Goal: Information Seeking & Learning: Stay updated

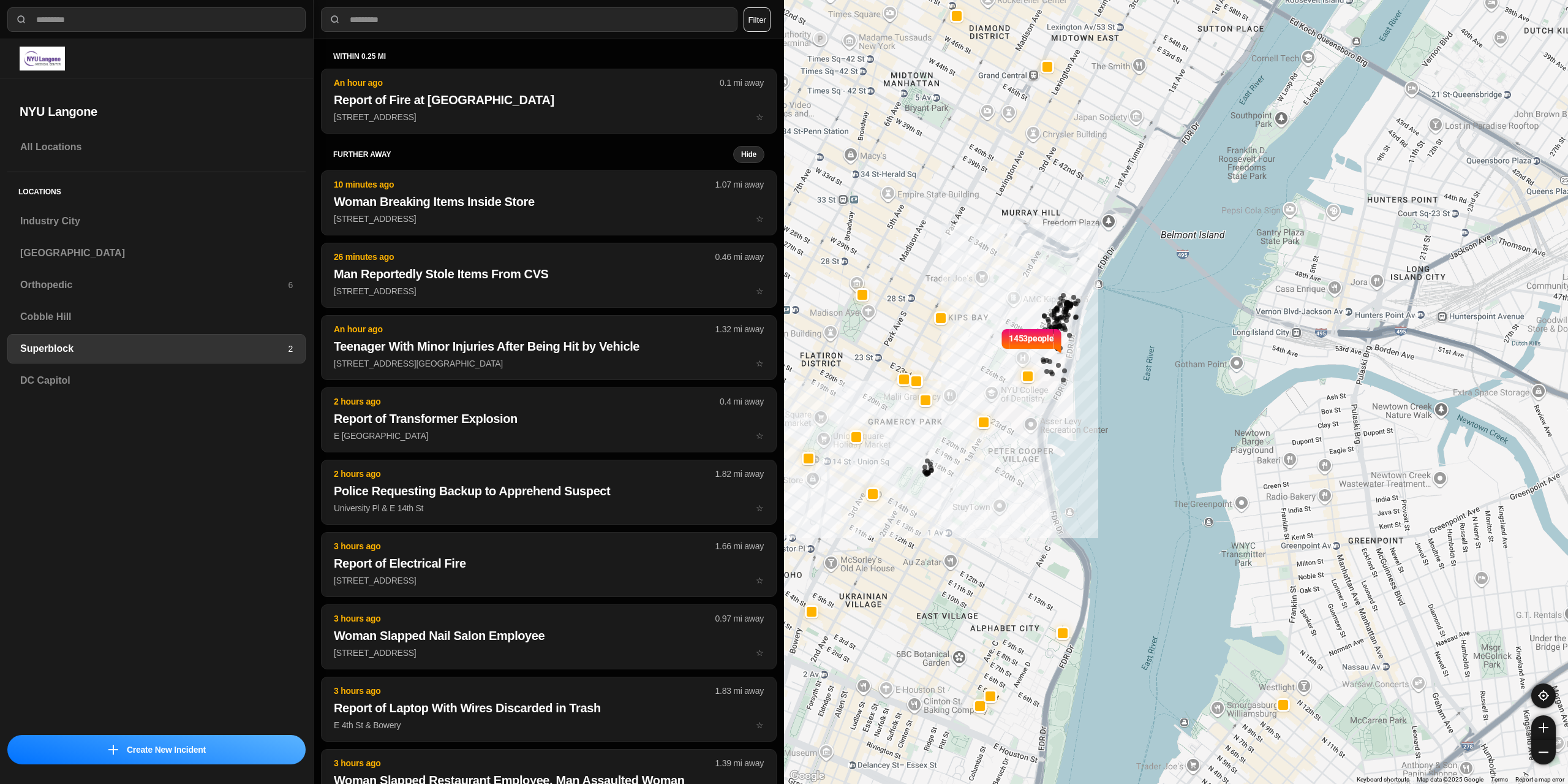
select select "*"
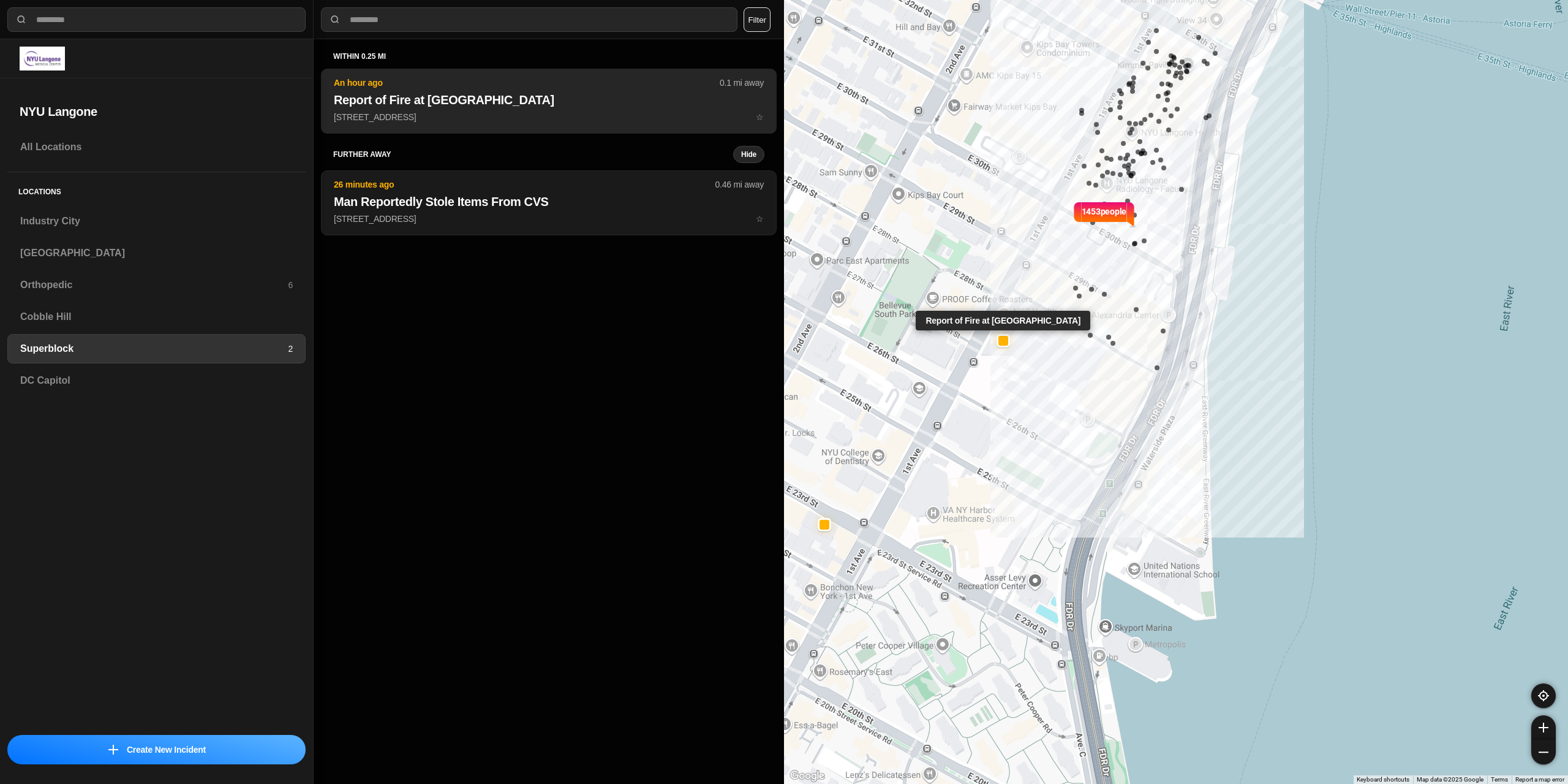
click at [451, 124] on button "An hour ago 0.1 mi away Report of Fire at [GEOGRAPHIC_DATA] Health [STREET_ADDR…" at bounding box center [548, 101] width 455 height 65
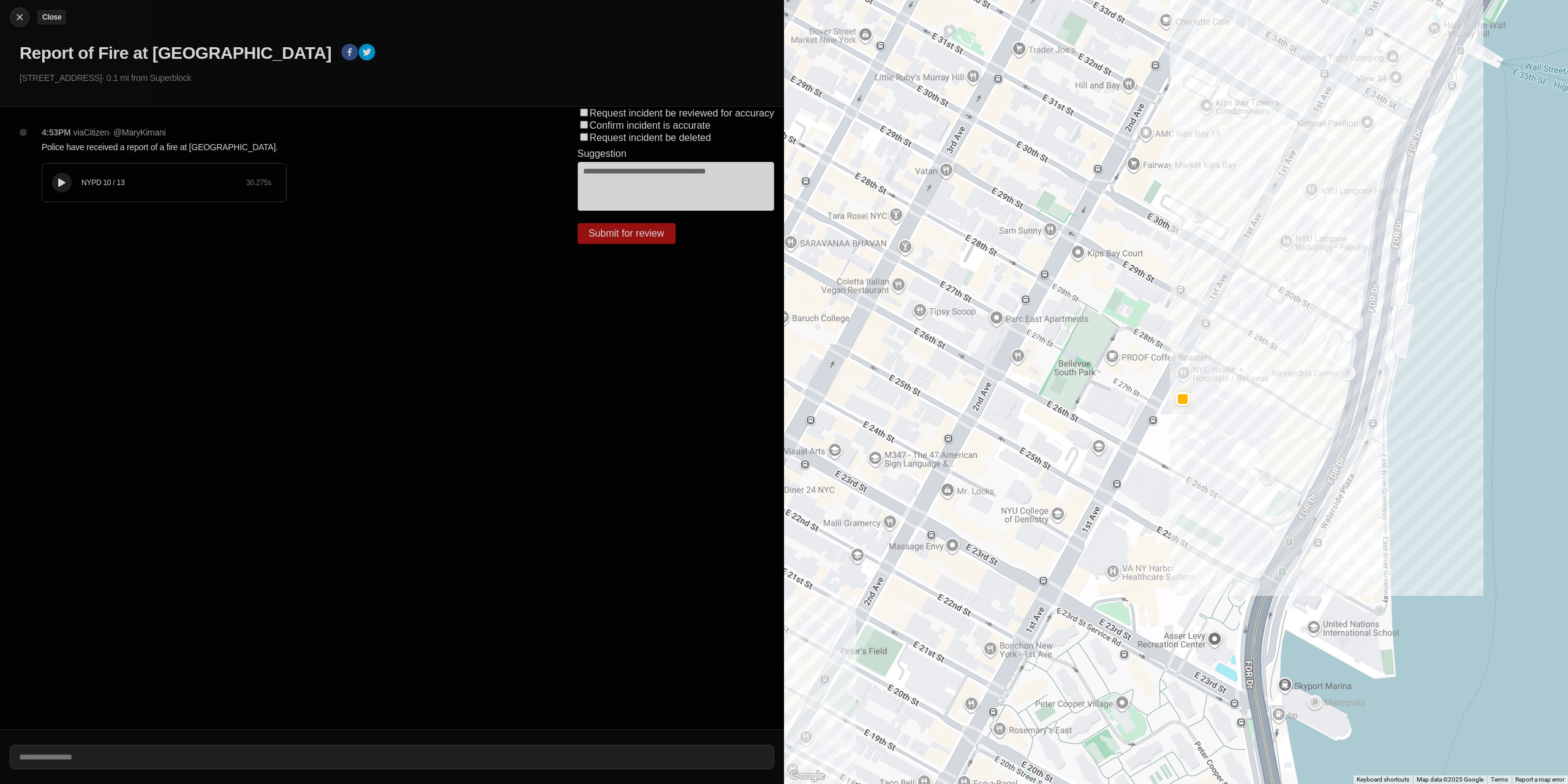
click at [19, 21] on img at bounding box center [20, 17] width 12 height 12
select select "*"
